Goal: Task Accomplishment & Management: Manage account settings

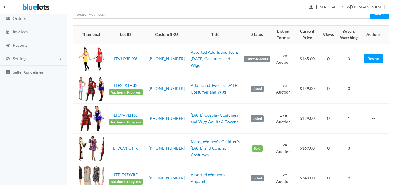
scroll to position [59, 0]
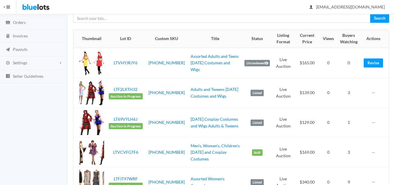
click at [260, 7] on div "accessiblecachellc@gmail.com Sign Out" at bounding box center [205, 7] width 379 height 14
click at [198, 65] on link "Assorted Adults and Teens [DATE] Costumes and Wigs" at bounding box center [215, 63] width 48 height 18
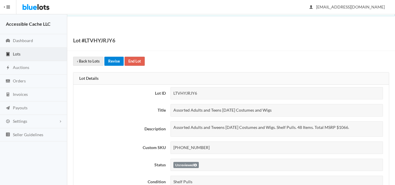
click at [112, 59] on link "Revise" at bounding box center [114, 61] width 19 height 9
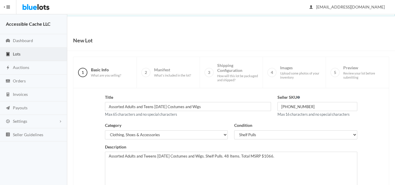
scroll to position [113, 0]
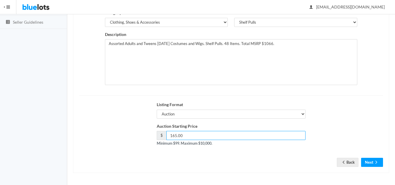
drag, startPoint x: 177, startPoint y: 135, endPoint x: 173, endPoint y: 136, distance: 3.4
click at [173, 136] on input "165.00" at bounding box center [236, 135] width 139 height 9
type input "139.00"
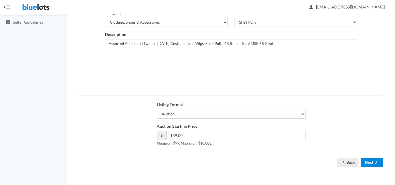
click at [369, 161] on button "Next" at bounding box center [373, 162] width 22 height 9
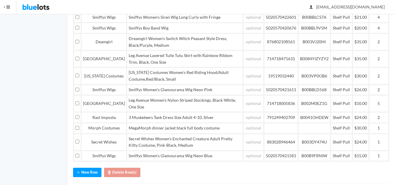
scroll to position [197, 0]
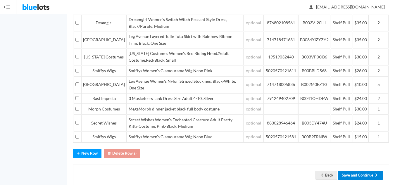
click at [364, 171] on button "Save and Continue" at bounding box center [360, 175] width 45 height 9
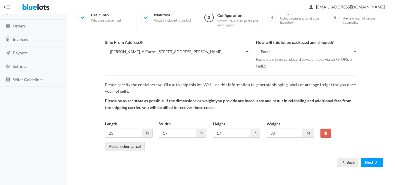
scroll to position [55, 0]
click at [375, 162] on icon "arrow forward" at bounding box center [377, 162] width 6 height 5
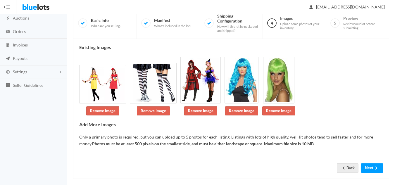
scroll to position [55, 0]
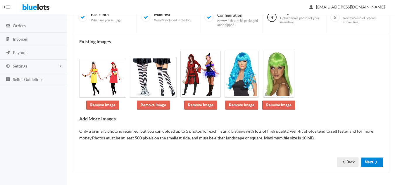
click at [372, 163] on button "Next" at bounding box center [373, 162] width 22 height 9
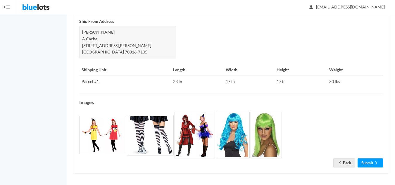
scroll to position [252, 0]
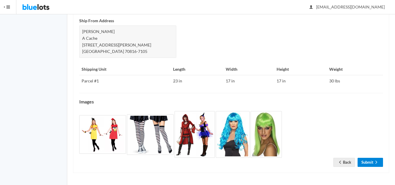
click at [372, 162] on link "Submit" at bounding box center [370, 162] width 25 height 9
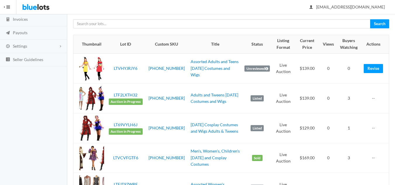
scroll to position [88, 0]
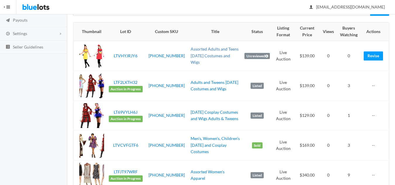
click at [210, 58] on link "Assorted Adults and Teens [DATE] Costumes and Wigs" at bounding box center [215, 56] width 48 height 18
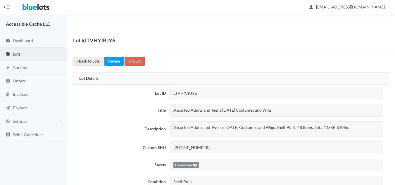
drag, startPoint x: 279, startPoint y: 110, endPoint x: 167, endPoint y: 114, distance: 112.2
click at [167, 114] on tr "Title Assorted Adults and Teens [DATE] Costumes and Wigs" at bounding box center [231, 110] width 316 height 17
copy tr "Assorted Adults and Teens [DATE] Costumes and Wigs"
click at [237, 176] on td "Shelf Pulls" at bounding box center [278, 182] width 221 height 17
drag, startPoint x: 174, startPoint y: 111, endPoint x: 277, endPoint y: 109, distance: 102.8
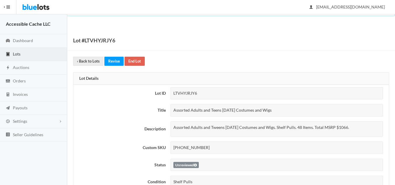
click at [277, 109] on div "Assorted Adults and Teens [DATE] Costumes and Wigs" at bounding box center [277, 110] width 213 height 13
copy div "Assorted Adults and Teens [DATE] Costumes and Wigs"
